Goal: Navigation & Orientation: Find specific page/section

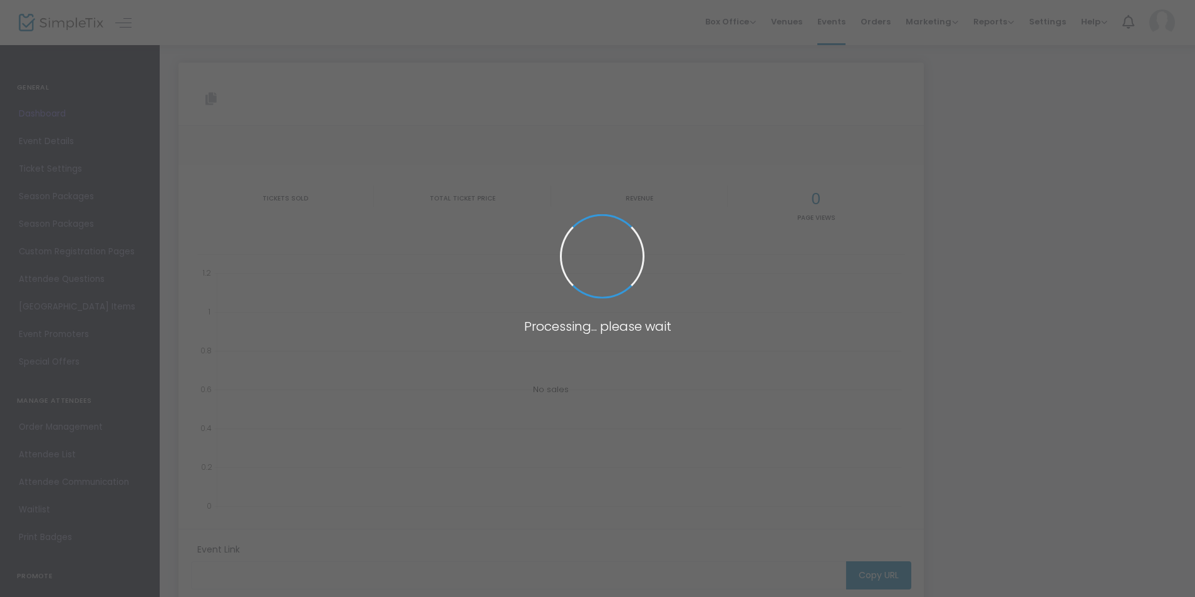
type input "[URL][DOMAIN_NAME][PERSON_NAME]"
click at [53, 15] on span at bounding box center [597, 298] width 1195 height 597
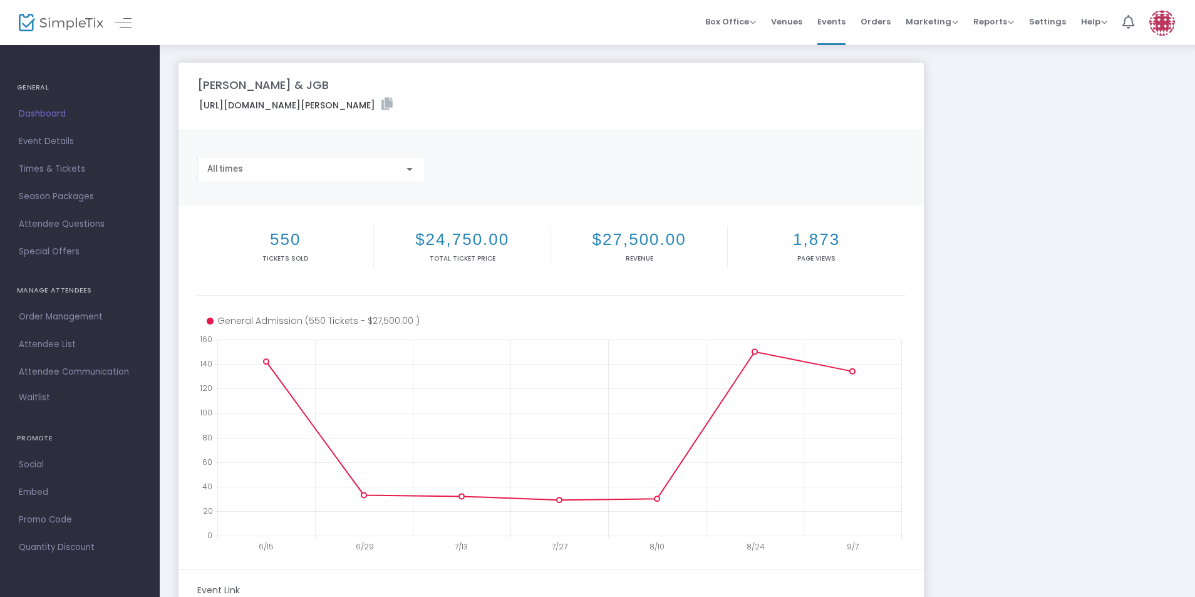
click at [26, 15] on img at bounding box center [61, 23] width 85 height 18
